Goal: Task Accomplishment & Management: Manage account settings

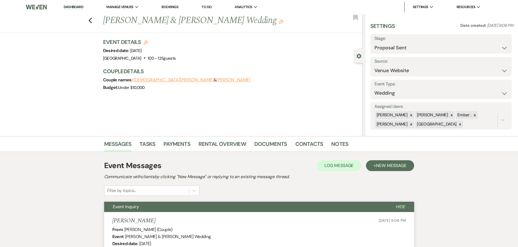
select select "6"
select select "5"
click at [72, 7] on link "Dashboard" at bounding box center [74, 7] width 20 height 5
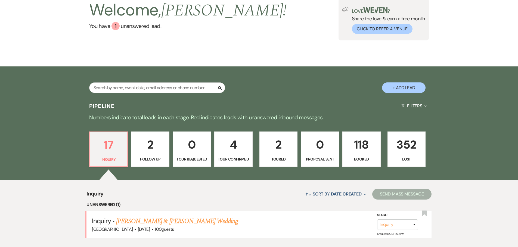
scroll to position [109, 0]
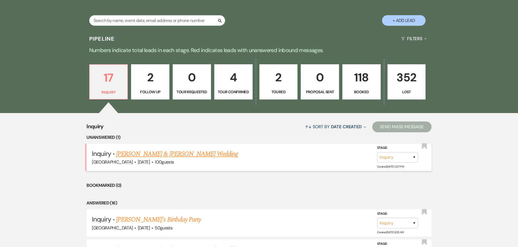
click at [168, 155] on link "[PERSON_NAME] & [PERSON_NAME] Wedding" at bounding box center [177, 154] width 122 height 10
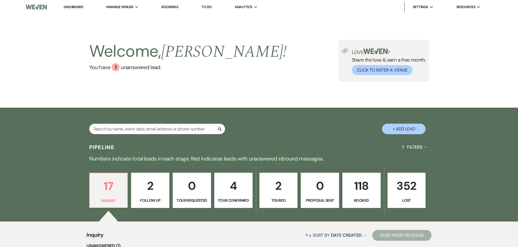
select select "5"
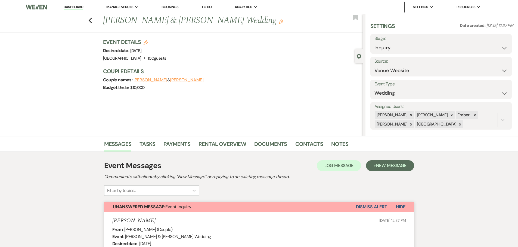
click at [79, 8] on link "Dashboard" at bounding box center [74, 7] width 20 height 5
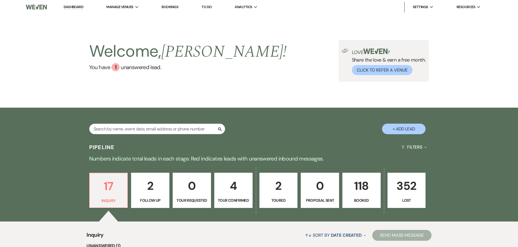
click at [279, 188] on p "2" at bounding box center [278, 186] width 31 height 18
select select "5"
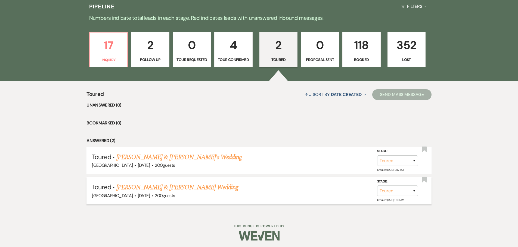
scroll to position [143, 0]
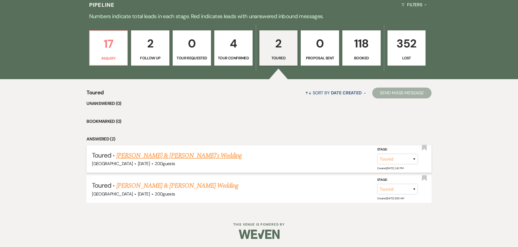
click at [173, 155] on link "[PERSON_NAME] & [PERSON_NAME]'s Wedding" at bounding box center [179, 156] width 126 height 10
select select "5"
select select "14"
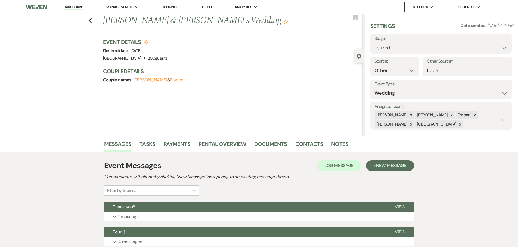
scroll to position [42, 0]
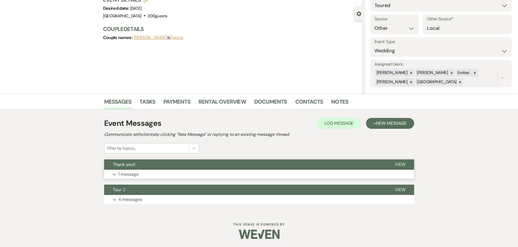
click at [236, 176] on button "Expand 1 message" at bounding box center [259, 174] width 310 height 9
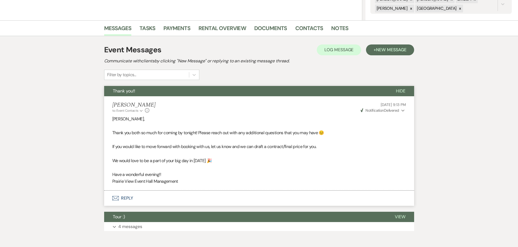
scroll to position [124, 0]
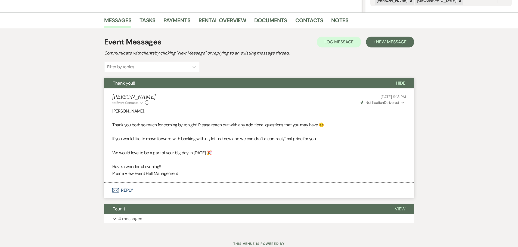
click at [402, 102] on icon "Expand" at bounding box center [402, 103] width 3 height 4
click at [433, 129] on div "Messages Tasks Payments Rental Overview Documents Contacts Notes Event Messages…" at bounding box center [259, 121] width 518 height 219
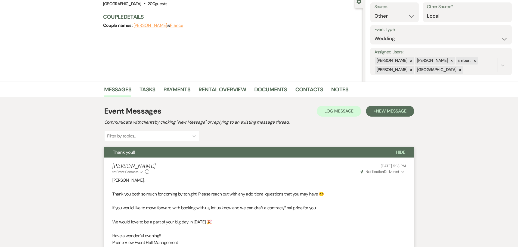
scroll to position [0, 0]
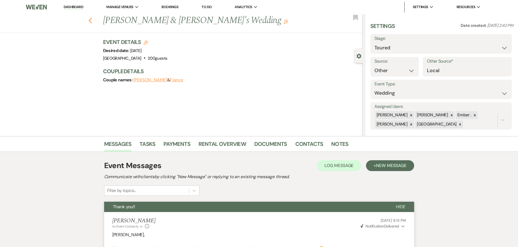
click at [91, 21] on use "button" at bounding box center [90, 21] width 4 height 6
select select "5"
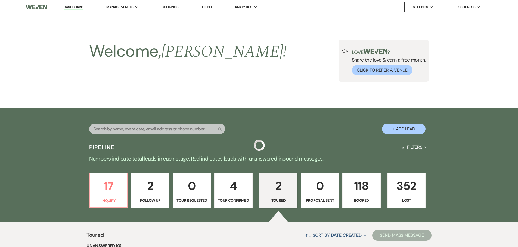
scroll to position [143, 0]
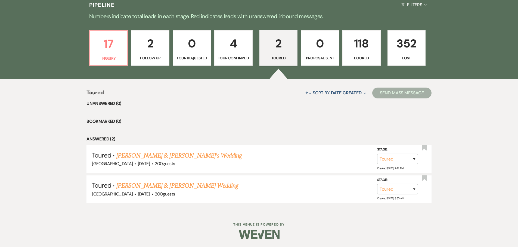
click at [153, 46] on p "2" at bounding box center [149, 44] width 31 height 18
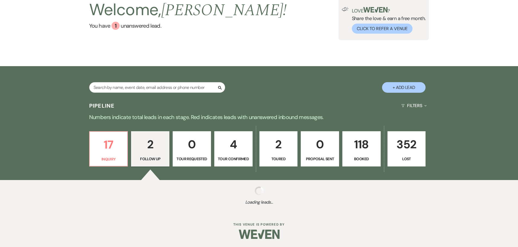
scroll to position [143, 0]
select select "9"
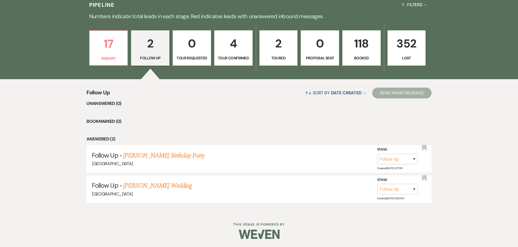
click at [276, 47] on p "2" at bounding box center [278, 44] width 31 height 18
select select "5"
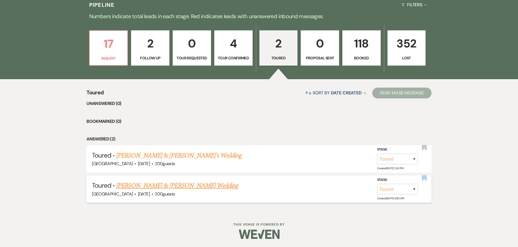
click at [422, 178] on use "button" at bounding box center [423, 177] width 5 height 5
select select "5"
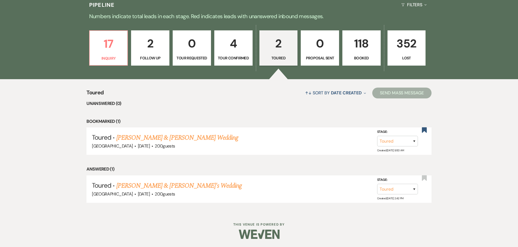
click at [370, 48] on p "118" at bounding box center [361, 44] width 31 height 18
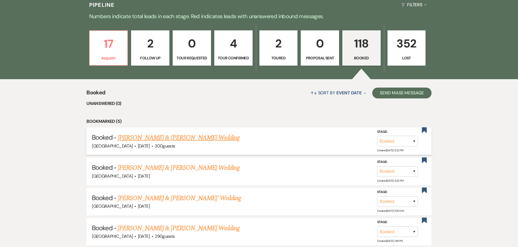
click at [183, 136] on link "[PERSON_NAME] & [PERSON_NAME] Wedding" at bounding box center [179, 138] width 122 height 10
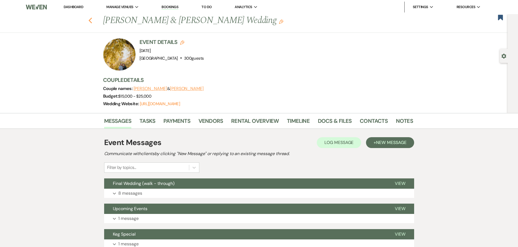
click at [92, 19] on use "button" at bounding box center [90, 21] width 4 height 6
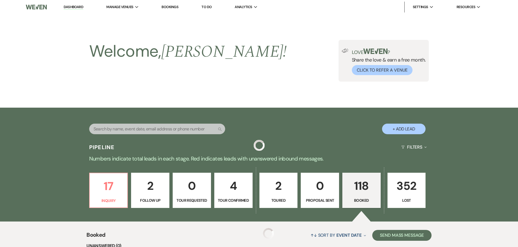
scroll to position [143, 0]
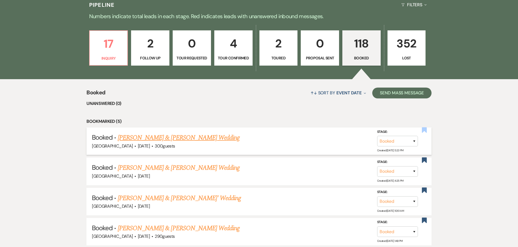
click at [424, 129] on use "button" at bounding box center [423, 129] width 5 height 5
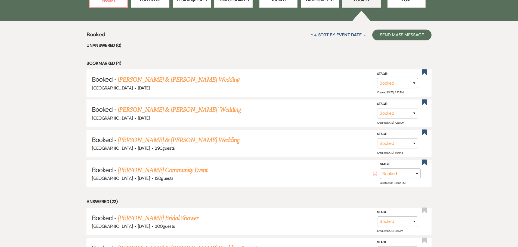
scroll to position [0, 0]
